Goal: Book appointment/travel/reservation

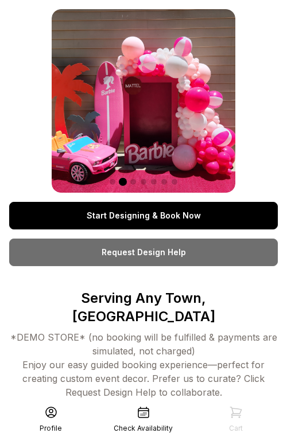
click at [130, 216] on link "Start Designing & Book Now" at bounding box center [143, 216] width 268 height 28
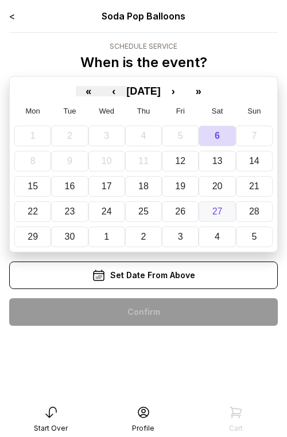
click at [219, 215] on abbr "27" at bounding box center [217, 211] width 10 height 10
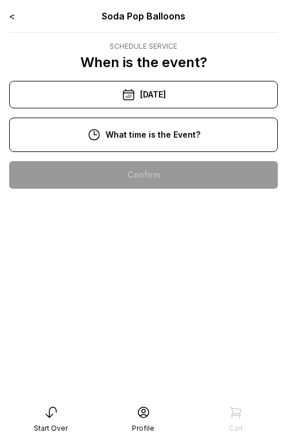
click at [212, 104] on div "[DATE]" at bounding box center [143, 95] width 268 height 28
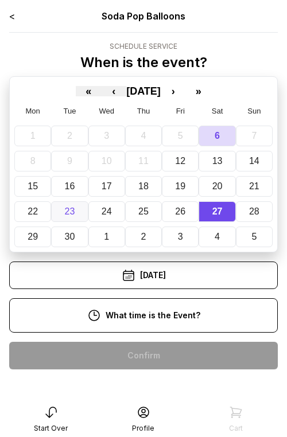
click at [65, 215] on abbr "23" at bounding box center [70, 211] width 10 height 10
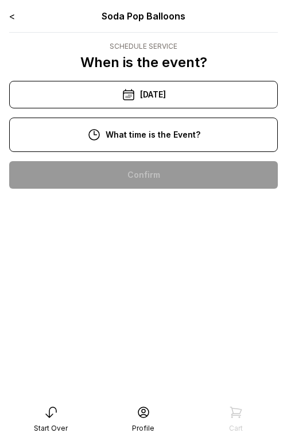
click at [114, 213] on div "11:00 am" at bounding box center [143, 212] width 250 height 28
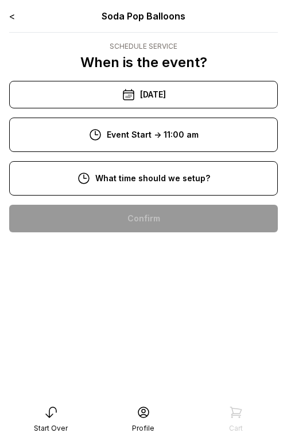
click at [113, 222] on div "8:00 am" at bounding box center [143, 219] width 250 height 28
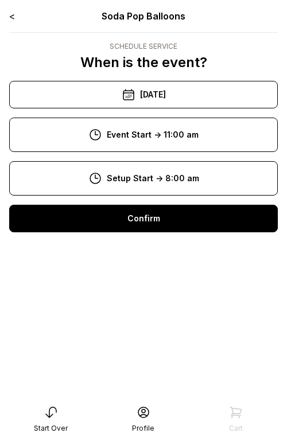
click at [112, 216] on div "Confirm" at bounding box center [143, 219] width 268 height 28
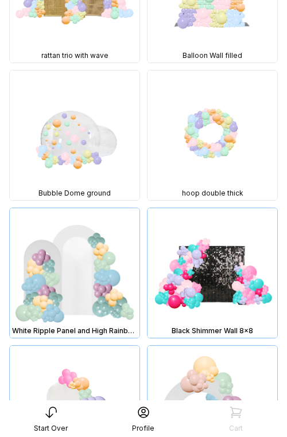
scroll to position [2689, 0]
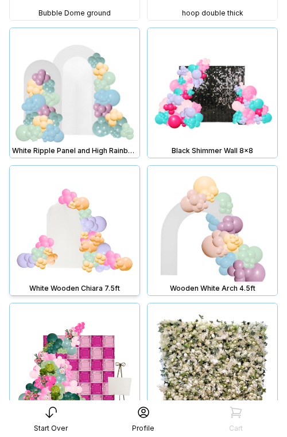
click at [93, 266] on img at bounding box center [75, 231] width 130 height 130
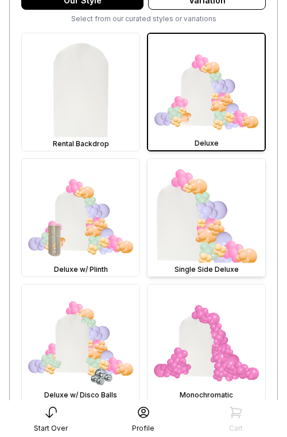
scroll to position [467, 0]
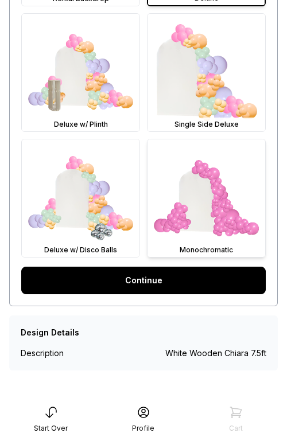
click at [192, 216] on img at bounding box center [206, 198] width 118 height 118
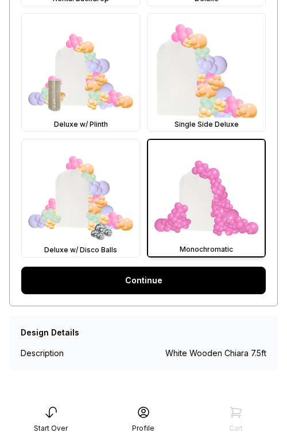
click at [176, 268] on link "Continue" at bounding box center [143, 281] width 244 height 28
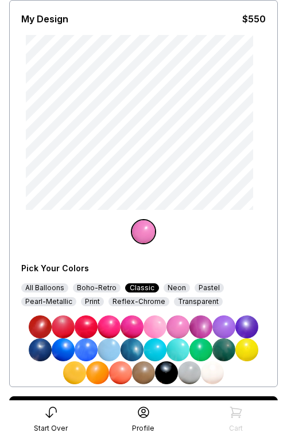
scroll to position [130, 0]
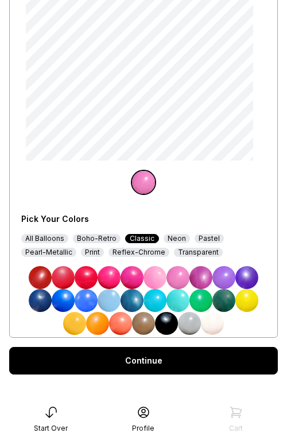
click at [53, 240] on div "All Balloons" at bounding box center [44, 238] width 47 height 9
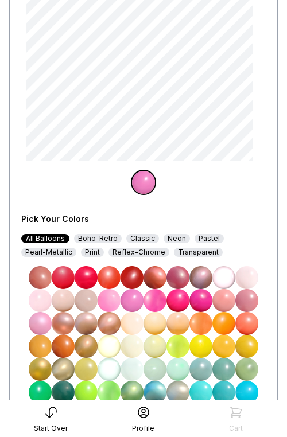
click at [85, 392] on img at bounding box center [86, 392] width 23 height 23
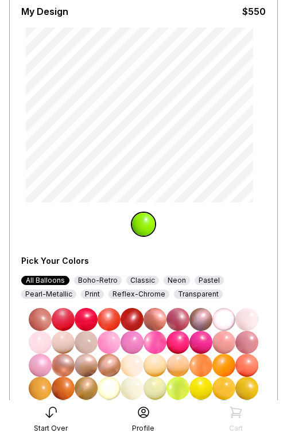
scroll to position [86, 0]
